Goal: Task Accomplishment & Management: Manage account settings

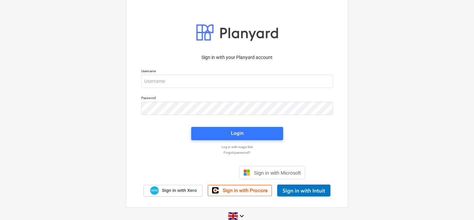
click at [221, 86] on div "Cookies settings Accept All Decline All" at bounding box center [237, 77] width 290 height 15
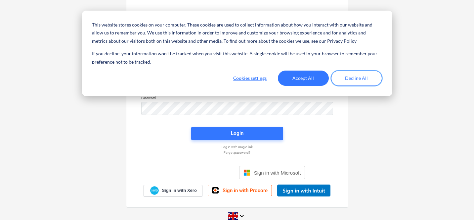
click at [345, 81] on button "Decline All" at bounding box center [356, 77] width 51 height 15
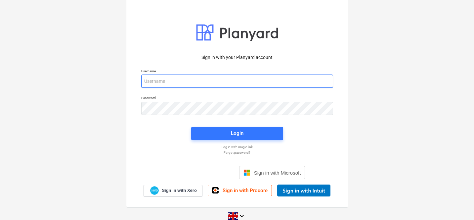
click at [271, 81] on input "email" at bounding box center [237, 80] width 192 height 13
type input "[PERSON_NAME][EMAIL_ADDRESS][DOMAIN_NAME]"
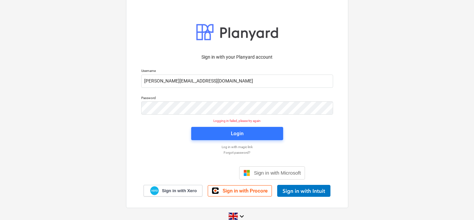
click at [239, 145] on p "Log in with magic link" at bounding box center [237, 147] width 199 height 4
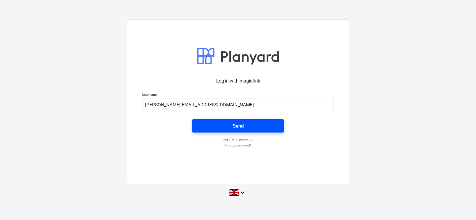
click at [234, 124] on div "Send" at bounding box center [238, 125] width 11 height 9
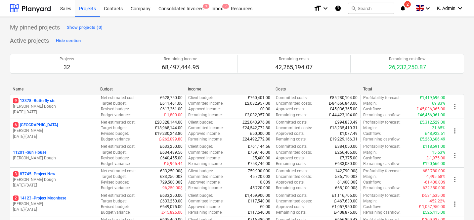
click at [401, 8] on icon "notifications" at bounding box center [403, 8] width 7 height 8
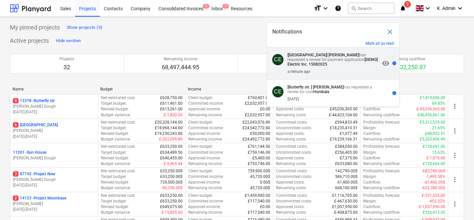
click at [316, 62] on p "[Butterfly Avenue] [PERSON_NAME] has requested a review for payment application…" at bounding box center [334, 60] width 92 height 14
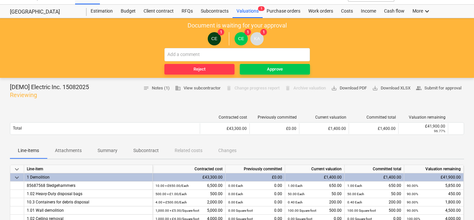
scroll to position [11, 0]
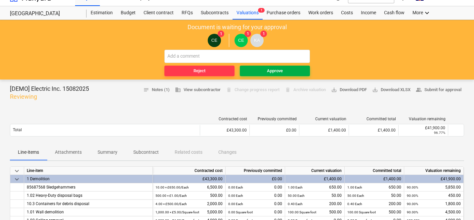
click at [275, 70] on div "Approve" at bounding box center [275, 71] width 16 height 8
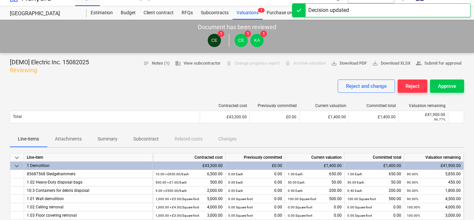
scroll to position [0, 0]
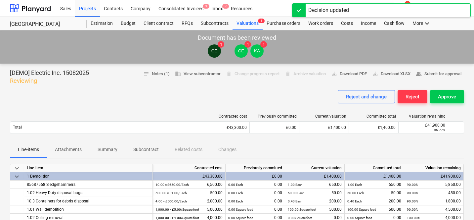
click at [320, 11] on div "Decision updated" at bounding box center [328, 10] width 41 height 8
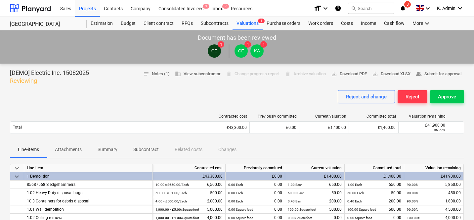
click at [404, 7] on icon "notifications" at bounding box center [403, 8] width 7 height 8
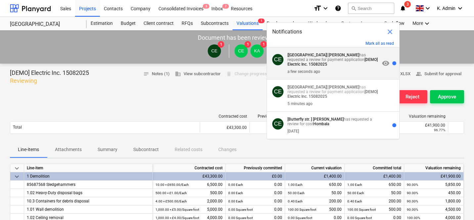
click at [339, 56] on strong "[PERSON_NAME]" at bounding box center [344, 55] width 31 height 5
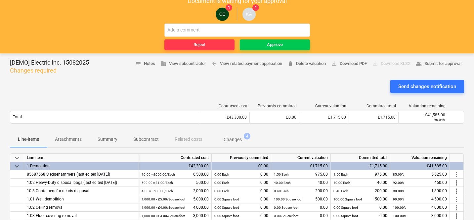
scroll to position [73, 0]
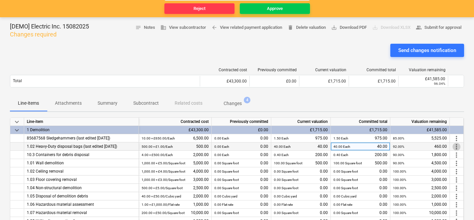
click at [457, 148] on span "more_vert" at bounding box center [457, 147] width 8 height 8
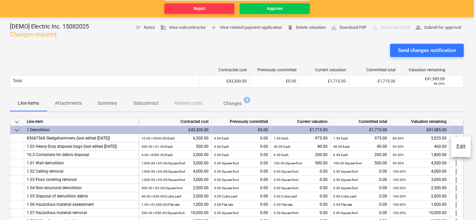
click at [455, 147] on li "Edit" at bounding box center [462, 146] width 20 height 15
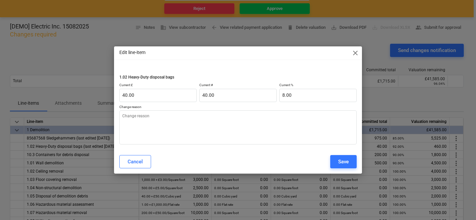
type textarea "x"
click at [352, 53] on span "close" at bounding box center [356, 53] width 8 height 8
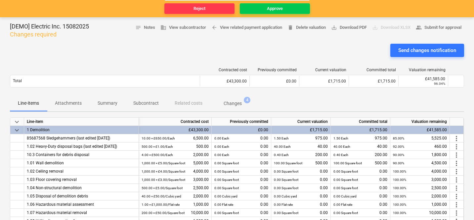
click at [323, 99] on div "Line-items Attachments Summary Subcontract Related costs Changes 4" at bounding box center [237, 103] width 454 height 16
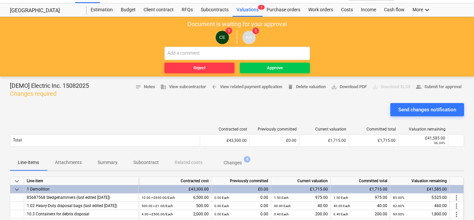
scroll to position [0, 0]
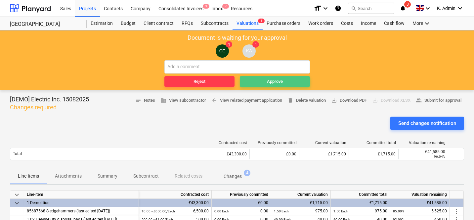
click at [300, 79] on span "Approve" at bounding box center [275, 82] width 65 height 8
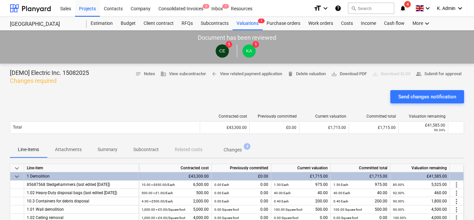
click at [402, 10] on icon "notifications" at bounding box center [403, 8] width 7 height 8
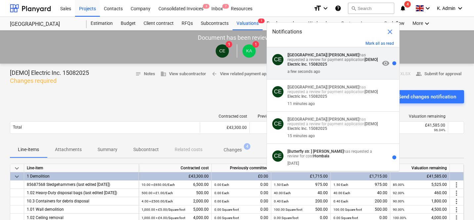
click at [329, 58] on p "[Butterfly Avenue] [PERSON_NAME] has requested a review for payment application…" at bounding box center [334, 60] width 92 height 14
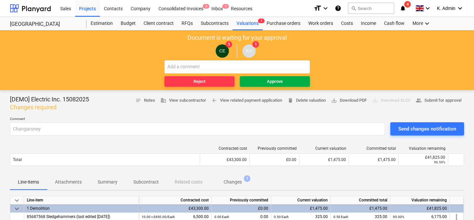
click at [254, 80] on span "Approve" at bounding box center [275, 82] width 65 height 8
